Goal: Task Accomplishment & Management: Manage account settings

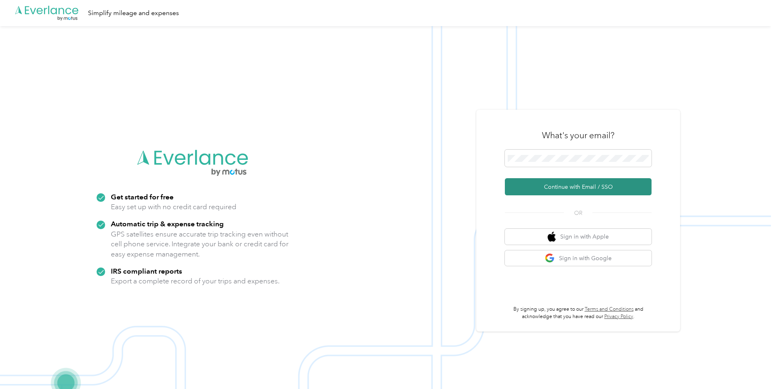
click at [581, 188] on button "Continue with Email / SSO" at bounding box center [578, 186] width 147 height 17
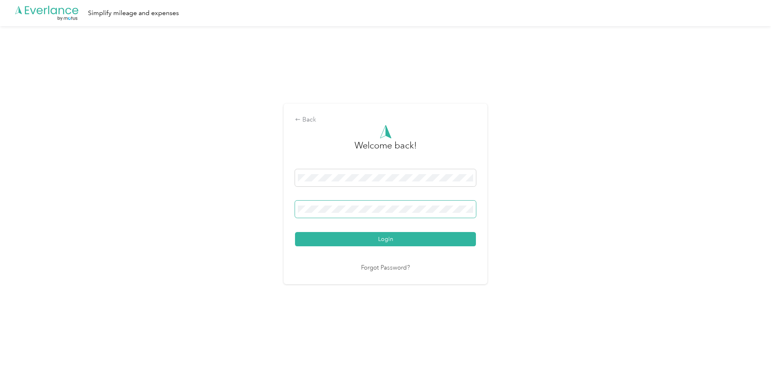
click at [295, 232] on button "Login" at bounding box center [385, 239] width 181 height 14
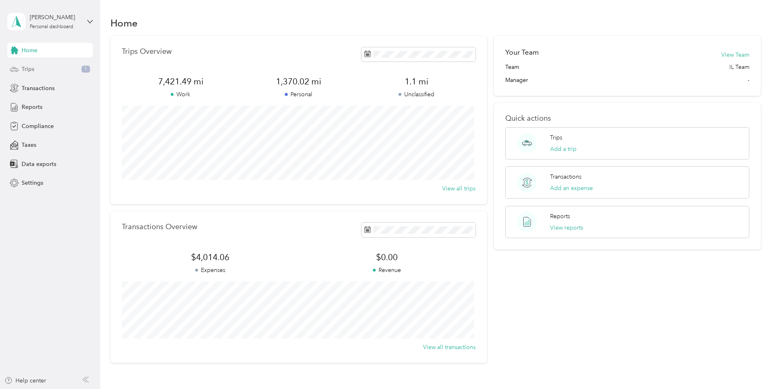
click at [28, 67] on span "Trips" at bounding box center [28, 69] width 13 height 9
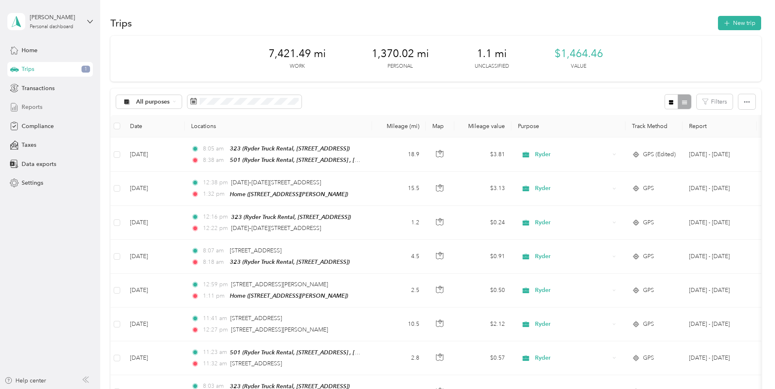
click at [39, 106] on span "Reports" at bounding box center [32, 107] width 21 height 9
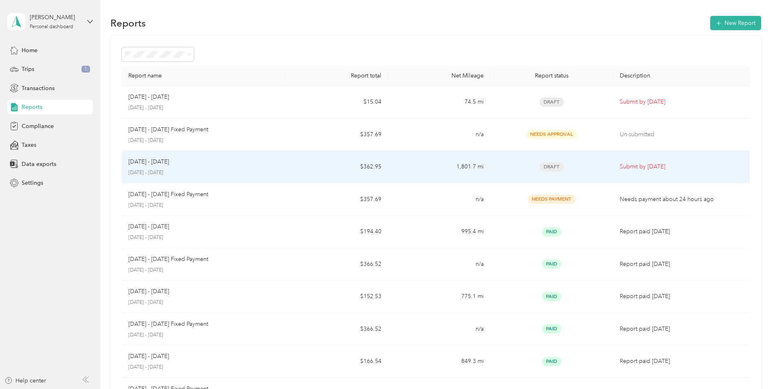
click at [430, 176] on td "1,801.7 mi" at bounding box center [439, 167] width 102 height 33
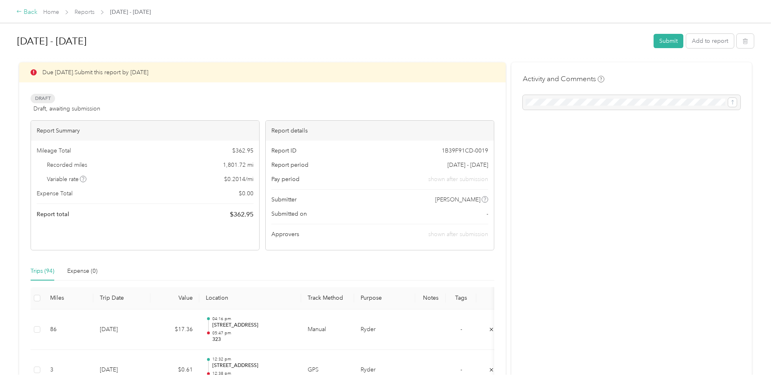
click at [18, 10] on icon at bounding box center [19, 12] width 6 height 6
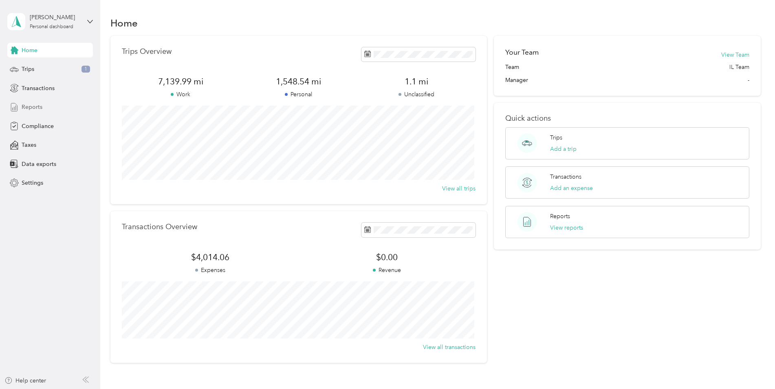
click at [42, 110] on span "Reports" at bounding box center [32, 107] width 21 height 9
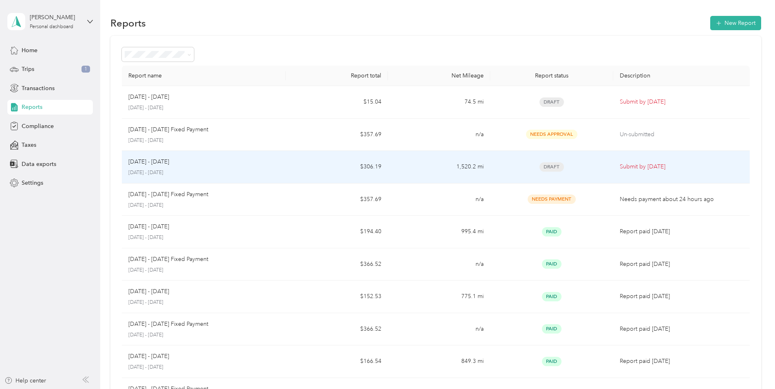
click at [605, 172] on td "Draft" at bounding box center [551, 167] width 123 height 33
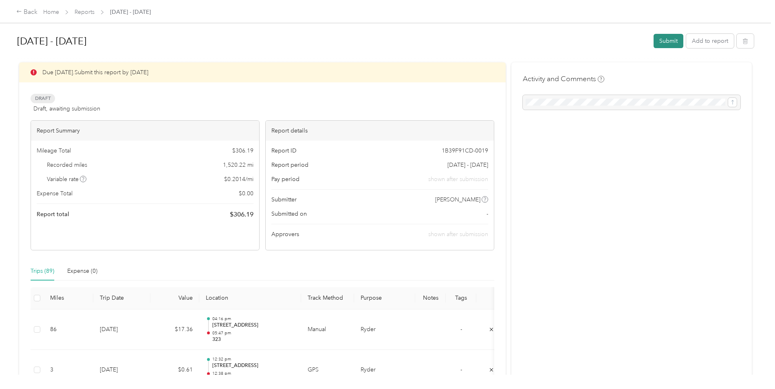
click at [658, 40] on button "Submit" at bounding box center [669, 41] width 30 height 14
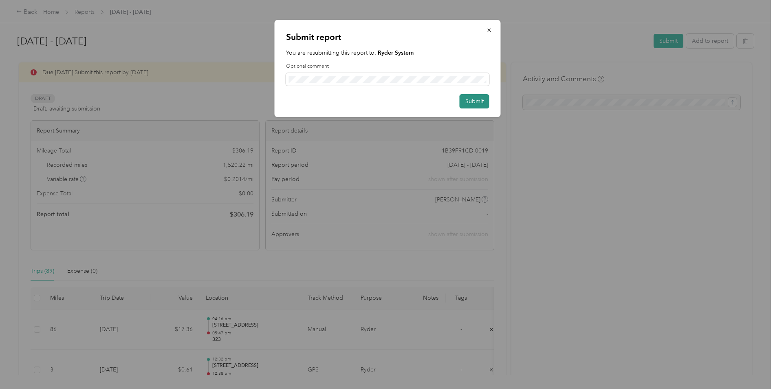
click at [479, 104] on button "Submit" at bounding box center [475, 101] width 30 height 14
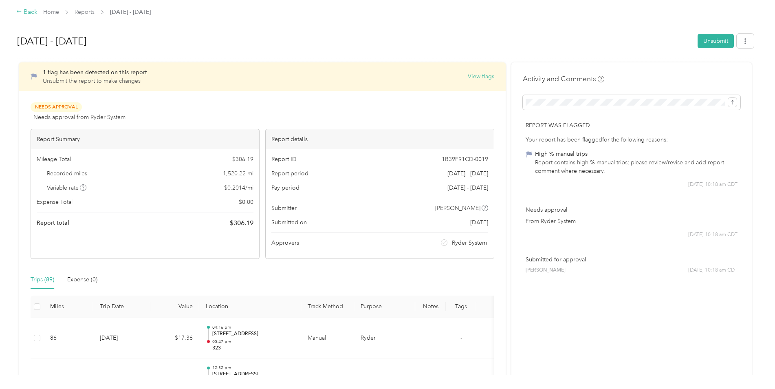
click at [22, 13] on div "Back" at bounding box center [26, 12] width 21 height 10
